Goal: Task Accomplishment & Management: Manage account settings

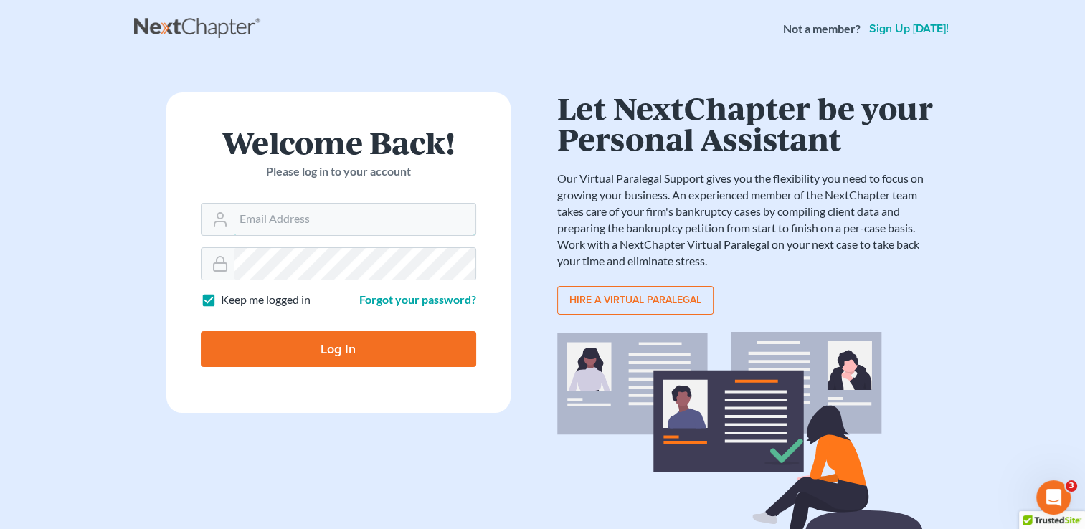
type input "kristi@littlelawofficeky.com"
click at [316, 351] on input "Log In" at bounding box center [338, 349] width 275 height 36
type input "Thinking..."
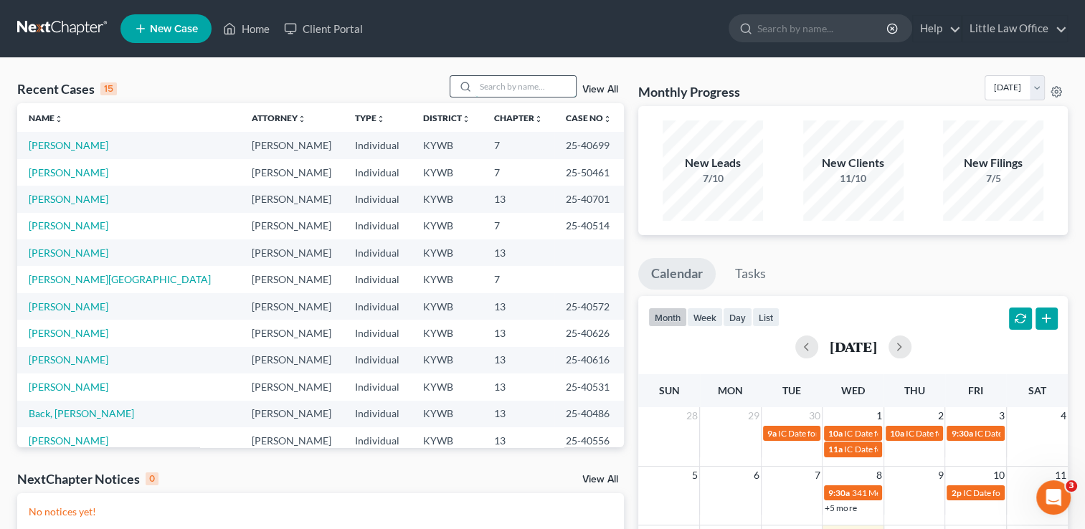
click at [539, 85] on input "search" at bounding box center [525, 86] width 100 height 21
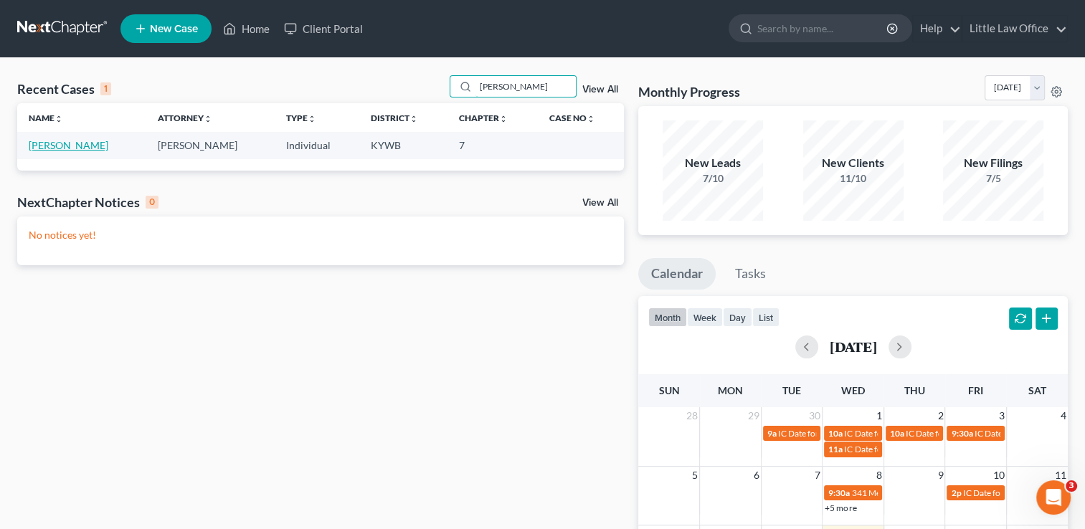
type input "bumpus"
click at [90, 151] on link "Bumpus, Chasity" at bounding box center [69, 145] width 80 height 12
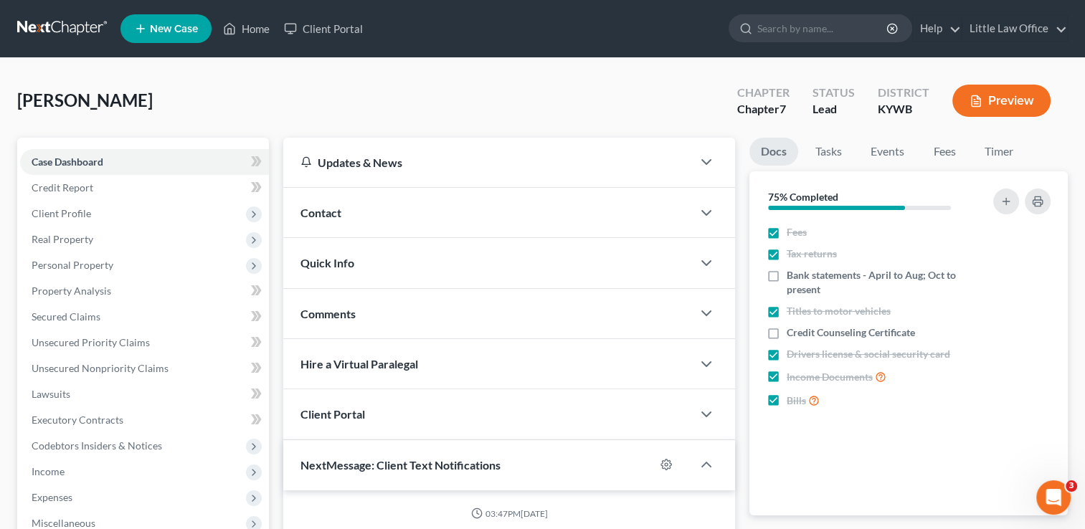
scroll to position [288, 0]
click at [273, 86] on div "Bumpus, Chasity Upgraded Chapter Chapter 7 Status Lead District KYWB Preview" at bounding box center [542, 106] width 1051 height 62
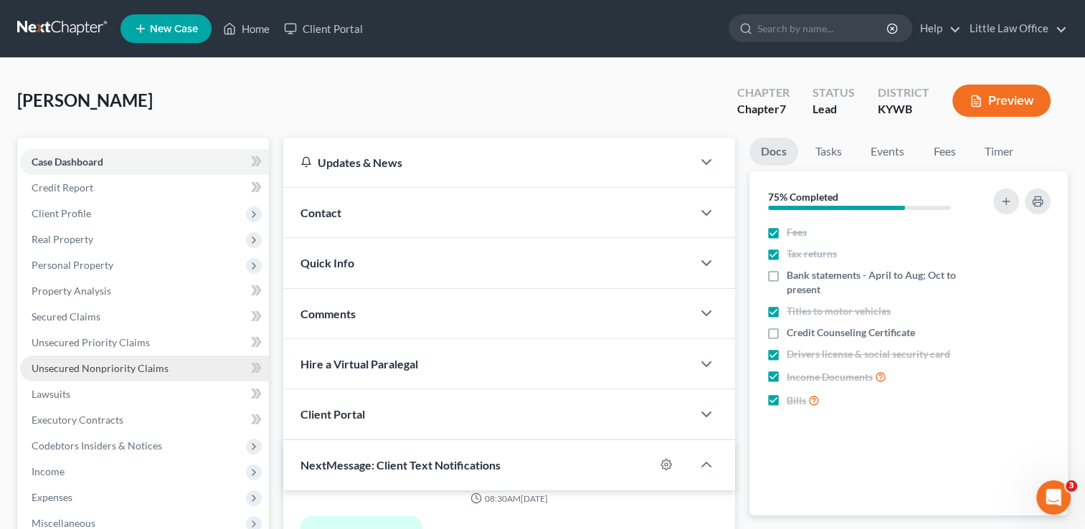
click at [124, 369] on span "Unsecured Nonpriority Claims" at bounding box center [100, 368] width 137 height 12
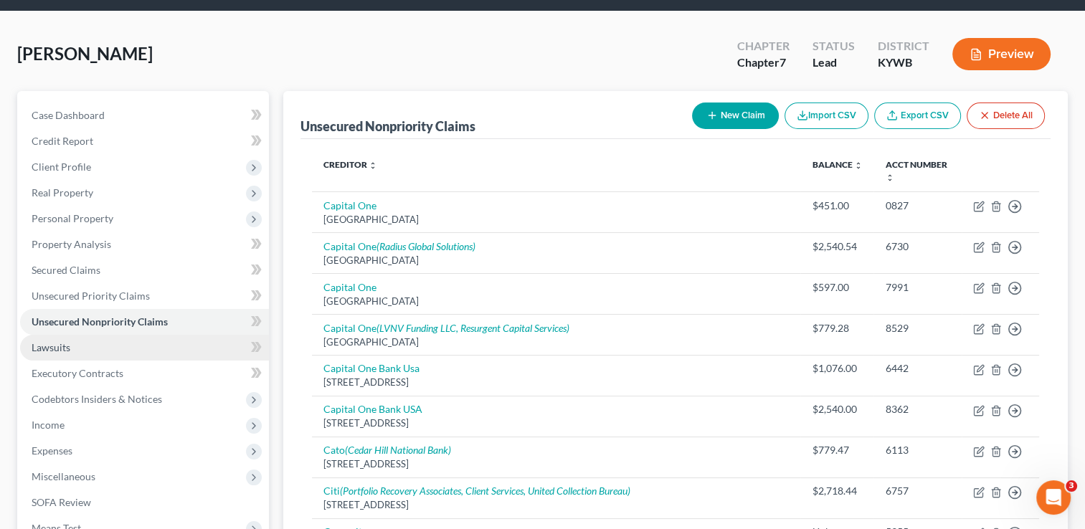
scroll to position [72, 0]
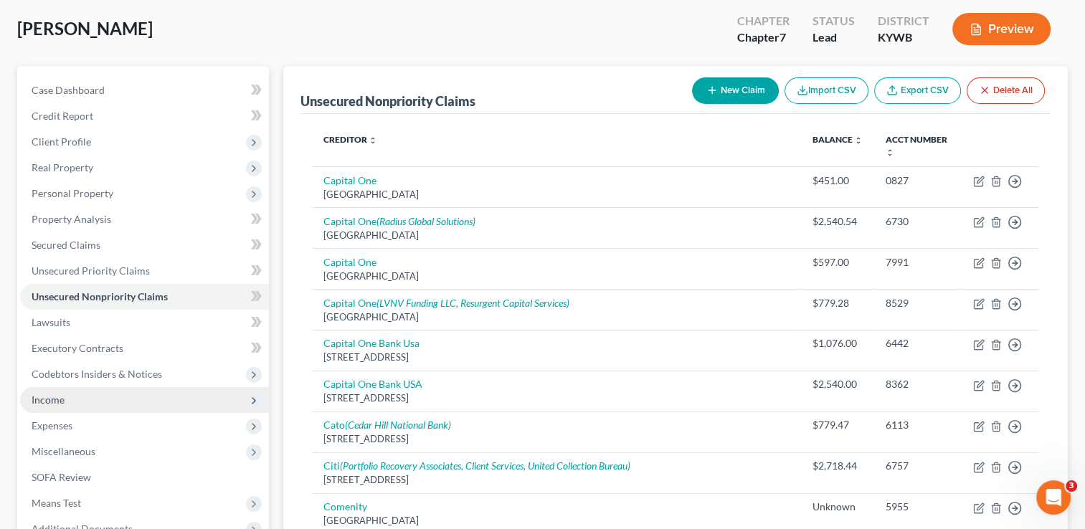
click at [62, 400] on span "Income" at bounding box center [48, 400] width 33 height 12
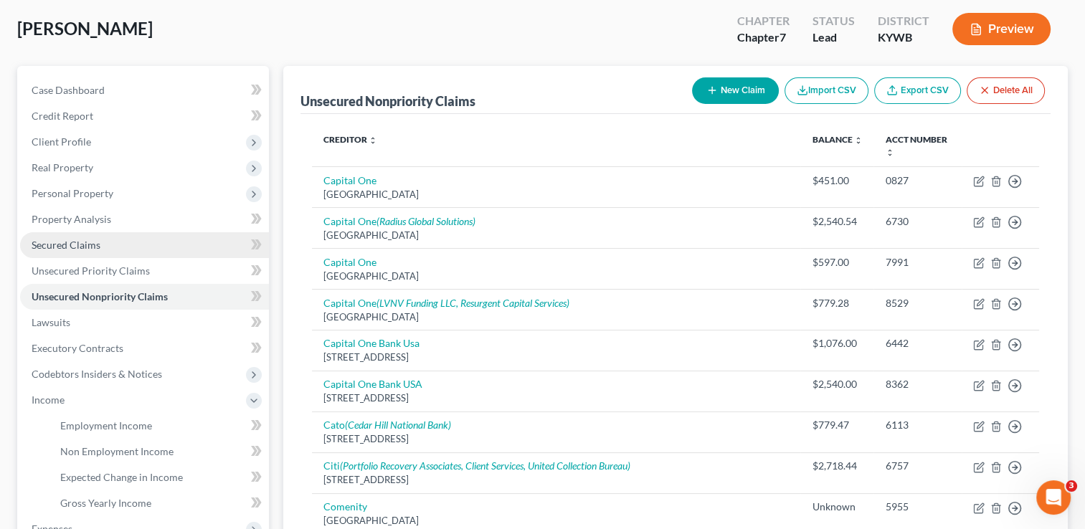
click at [108, 245] on link "Secured Claims" at bounding box center [144, 245] width 249 height 26
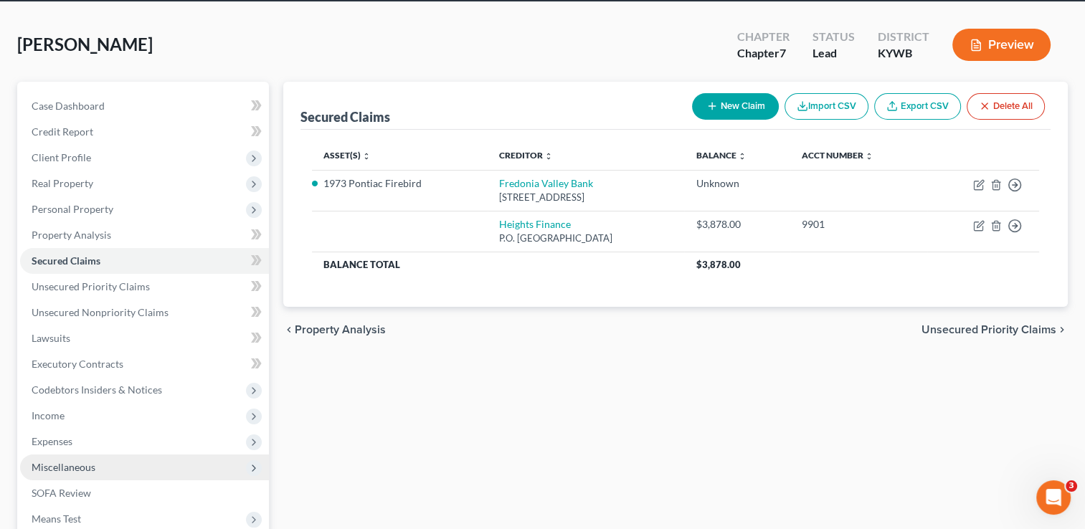
scroll to position [72, 0]
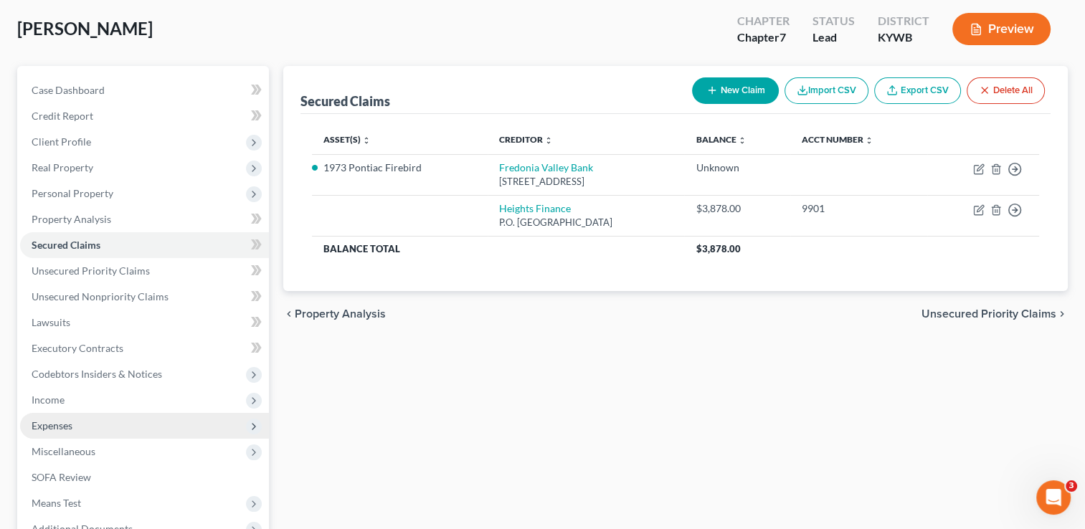
click at [72, 423] on span "Expenses" at bounding box center [52, 426] width 41 height 12
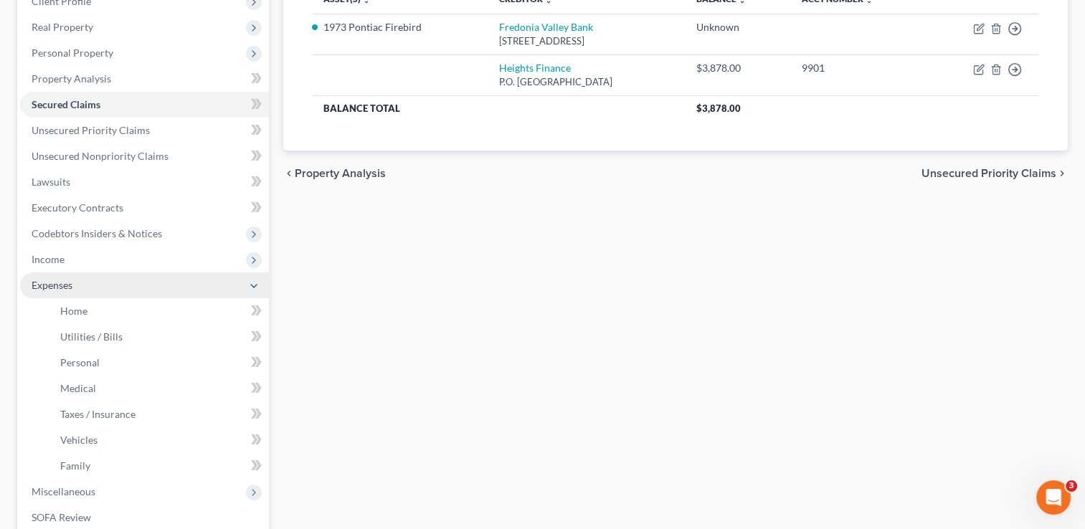
scroll to position [215, 0]
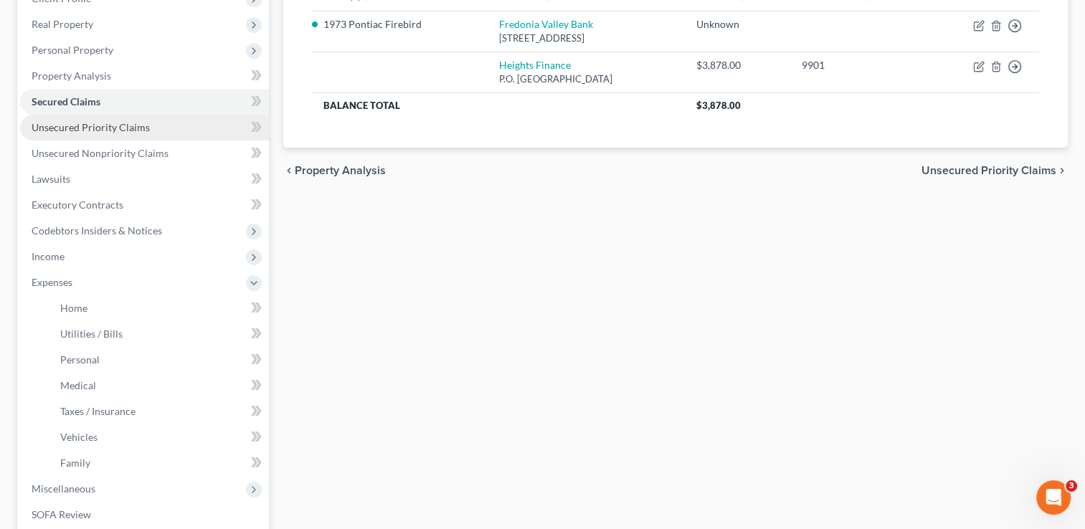
click at [99, 125] on span "Unsecured Priority Claims" at bounding box center [91, 127] width 118 height 12
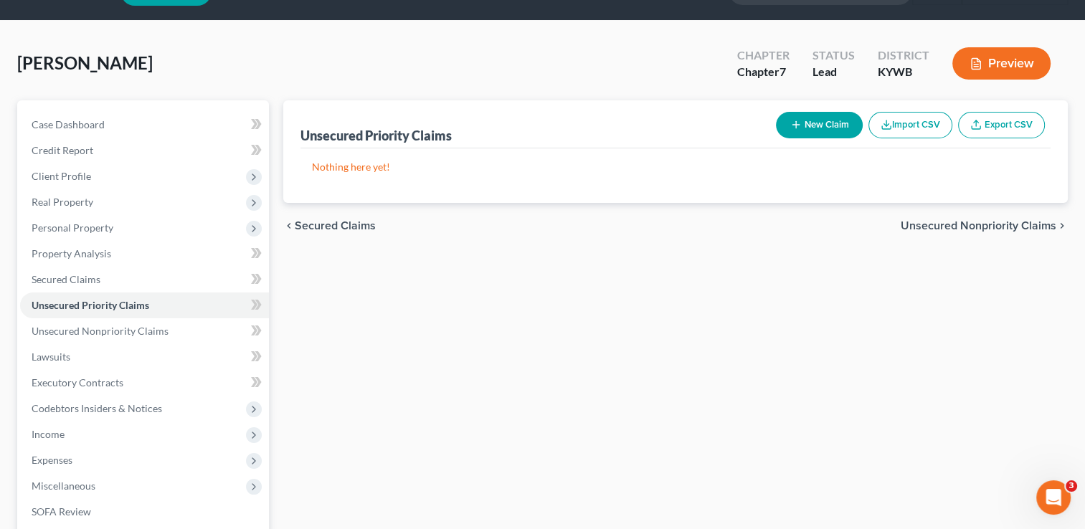
scroll to position [72, 0]
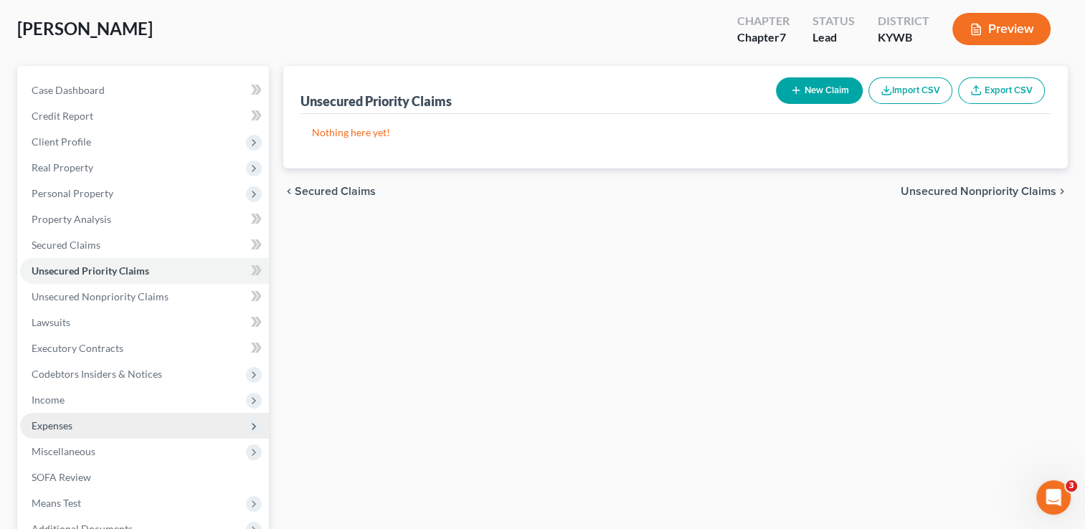
click at [75, 430] on span "Expenses" at bounding box center [144, 426] width 249 height 26
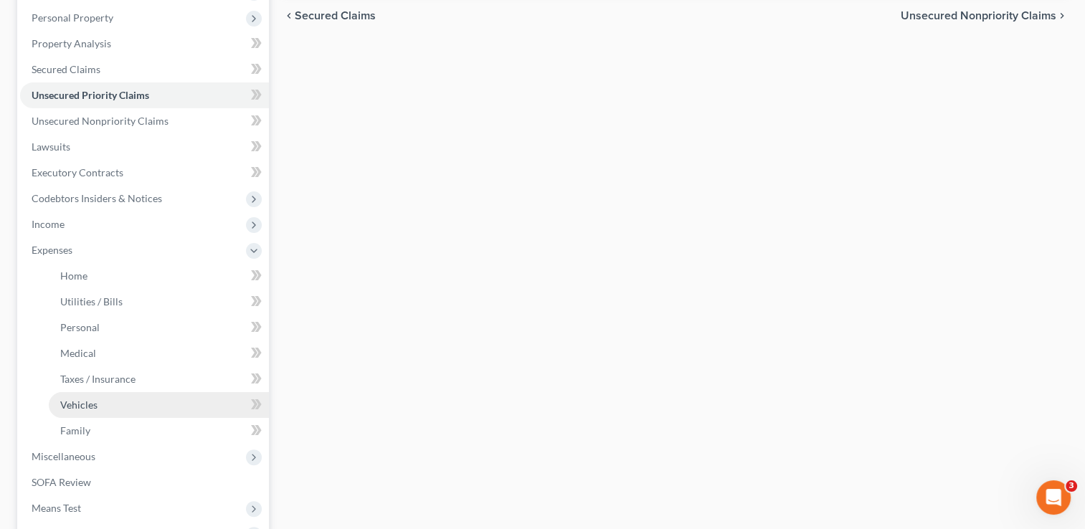
scroll to position [215, 0]
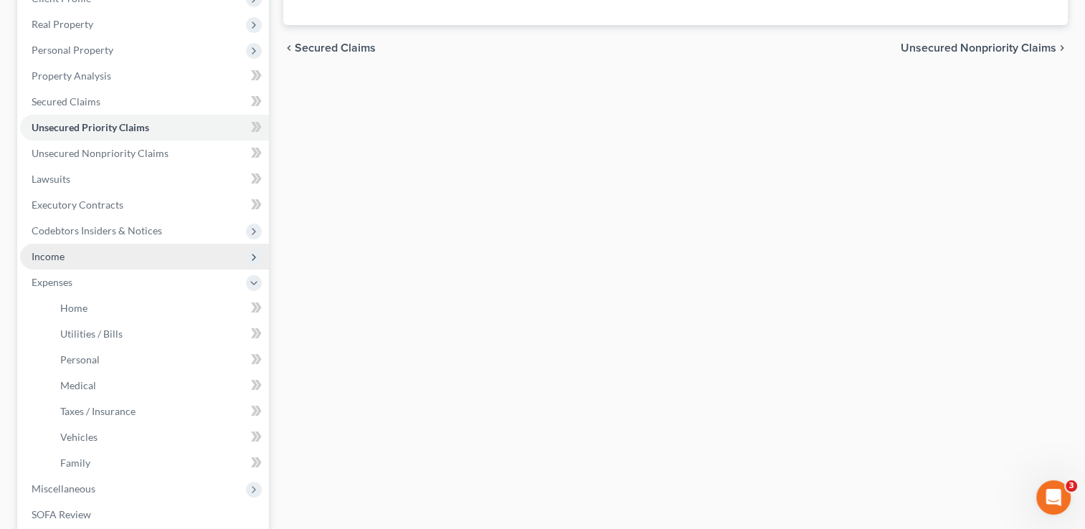
click at [39, 261] on span "Income" at bounding box center [48, 256] width 33 height 12
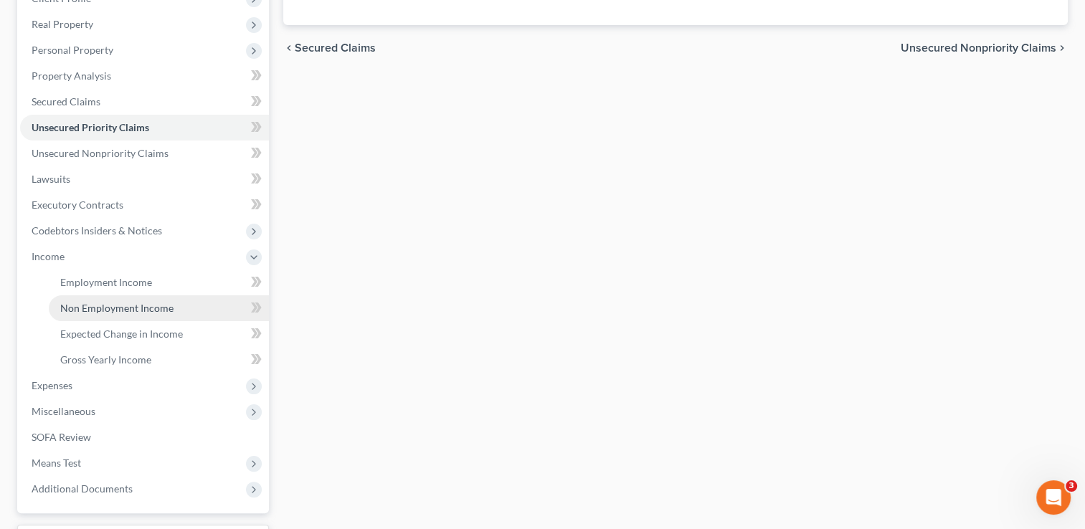
click at [123, 310] on span "Non Employment Income" at bounding box center [116, 308] width 113 height 12
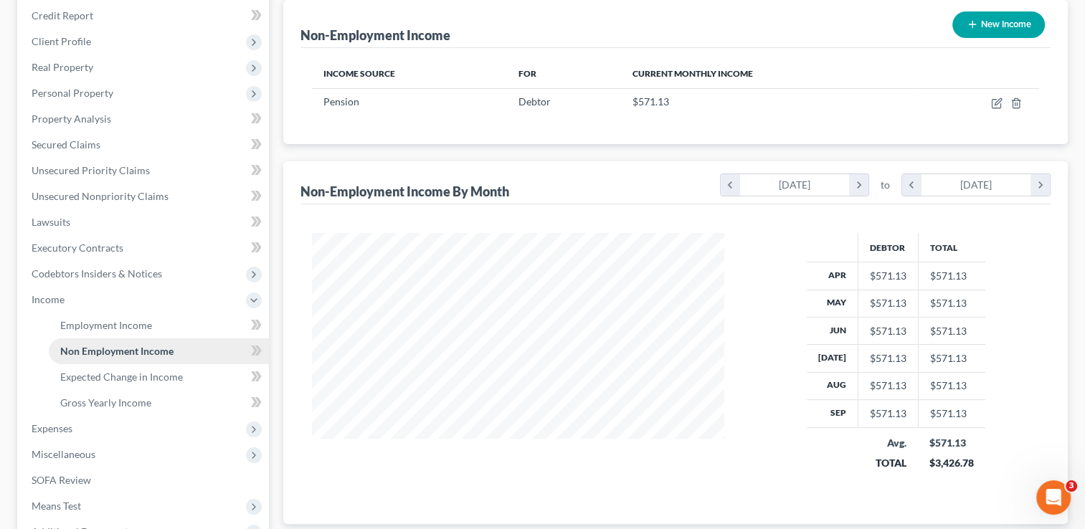
scroll to position [143, 0]
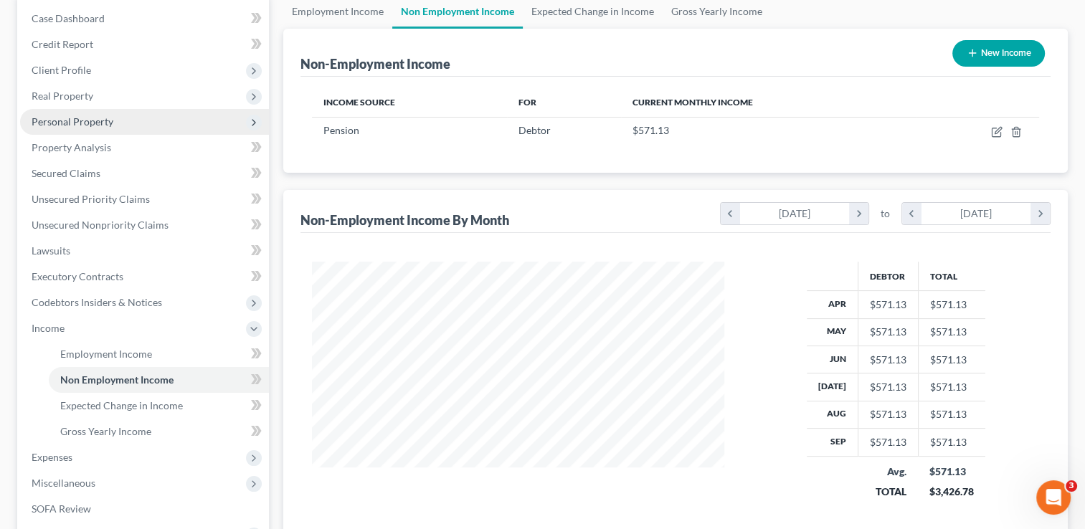
click at [117, 115] on span "Personal Property" at bounding box center [144, 122] width 249 height 26
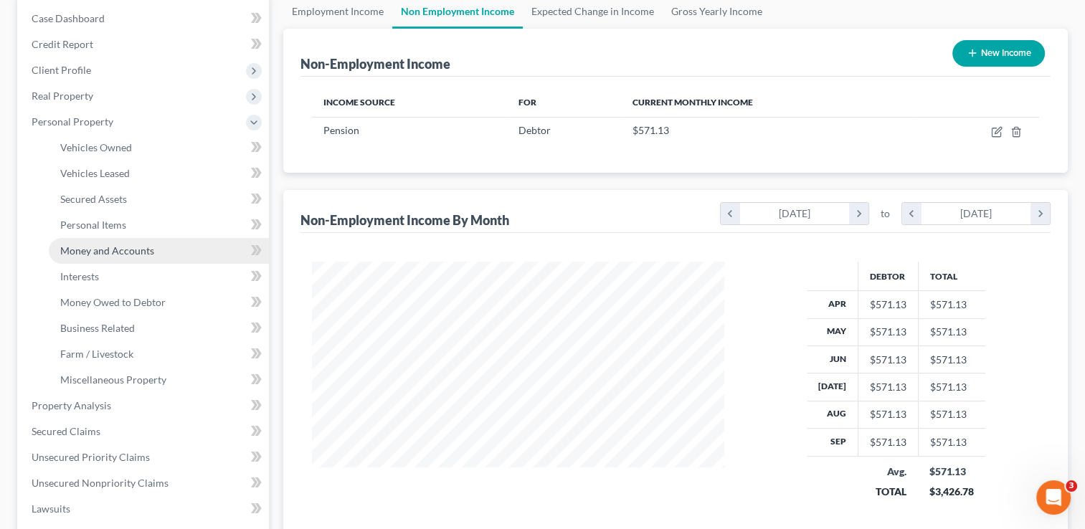
click at [158, 253] on link "Money and Accounts" at bounding box center [159, 251] width 220 height 26
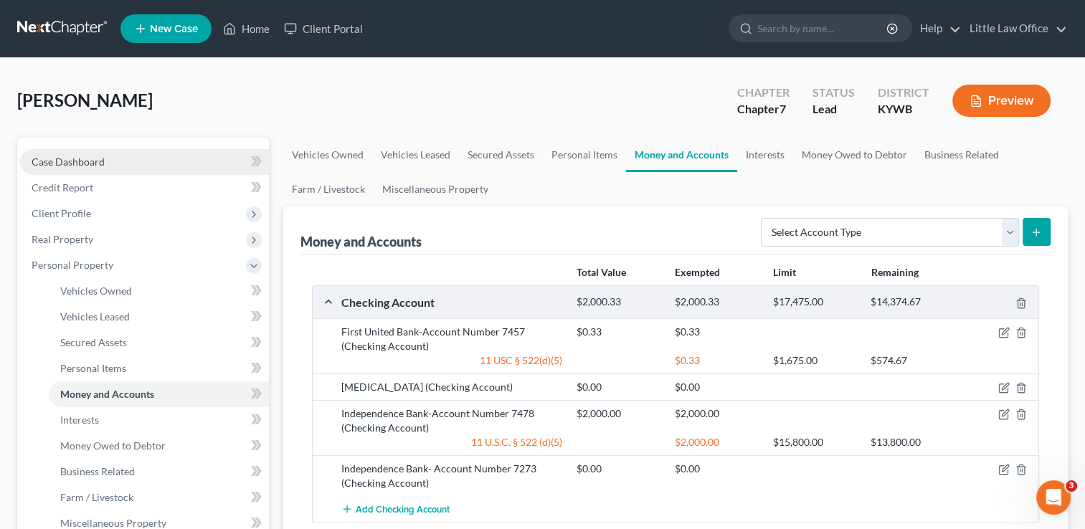
click at [89, 168] on link "Case Dashboard" at bounding box center [144, 162] width 249 height 26
